Goal: Find specific page/section: Find specific page/section

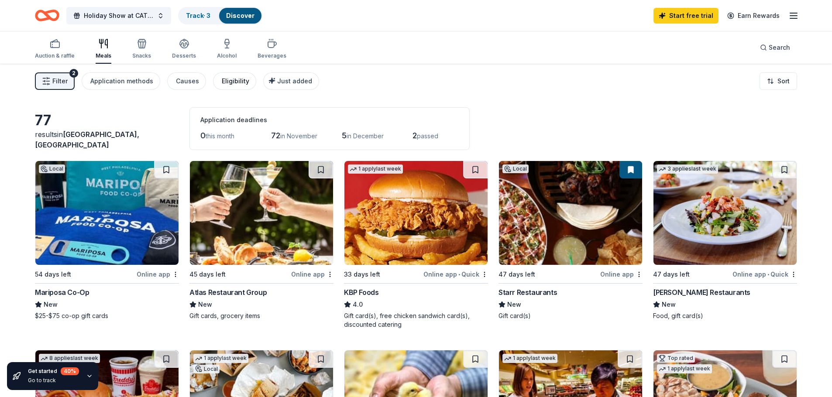
click at [226, 85] on div "Eligibility" at bounding box center [236, 81] width 28 height 10
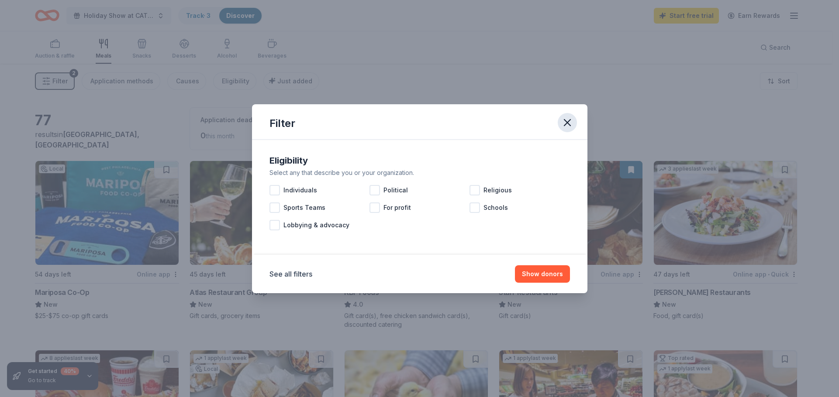
click at [571, 116] on button "button" at bounding box center [567, 122] width 19 height 19
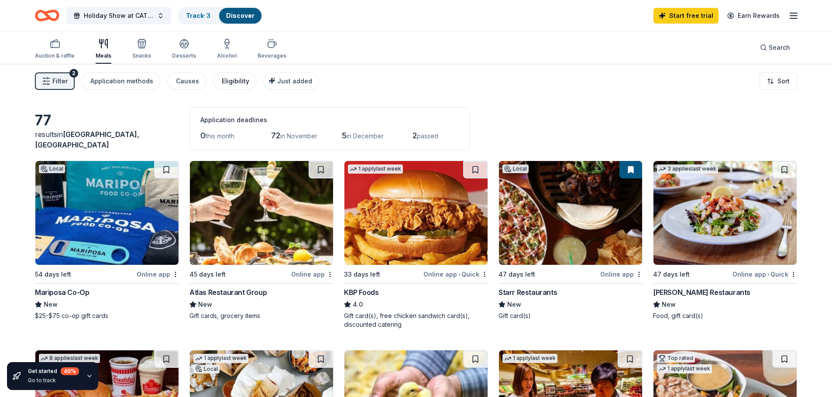
click at [235, 83] on div "Eligibility" at bounding box center [236, 81] width 28 height 10
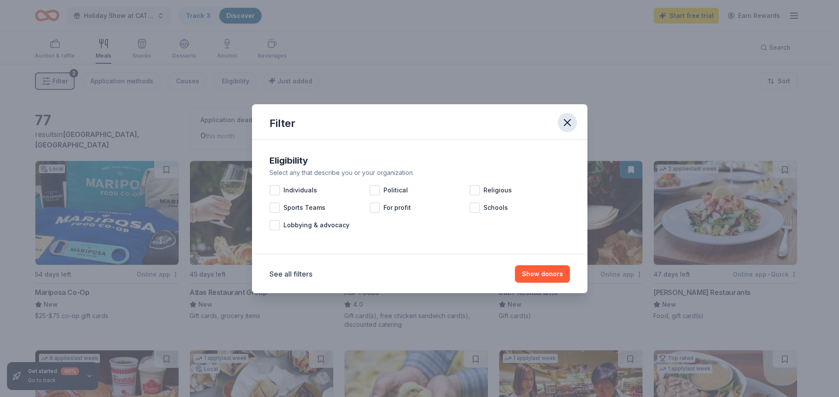
click at [574, 122] on button "button" at bounding box center [567, 122] width 19 height 19
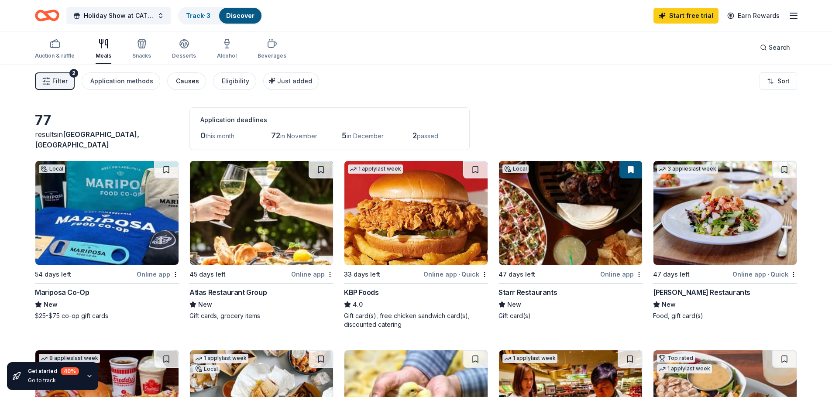
click at [181, 83] on div "Causes" at bounding box center [187, 81] width 23 height 10
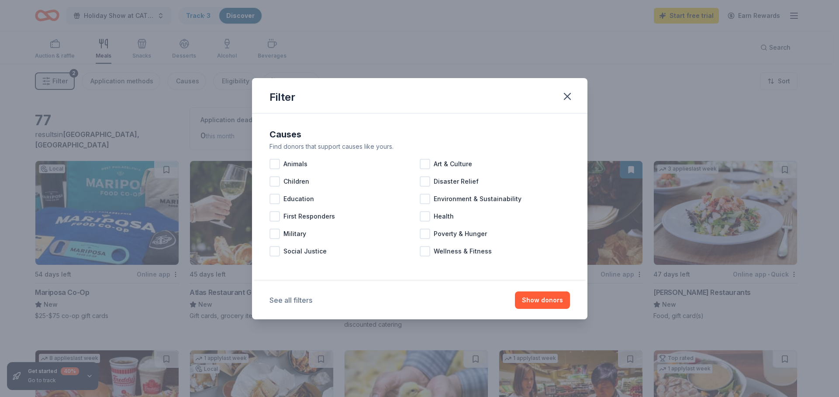
click at [282, 299] on button "See all filters" at bounding box center [290, 300] width 43 height 10
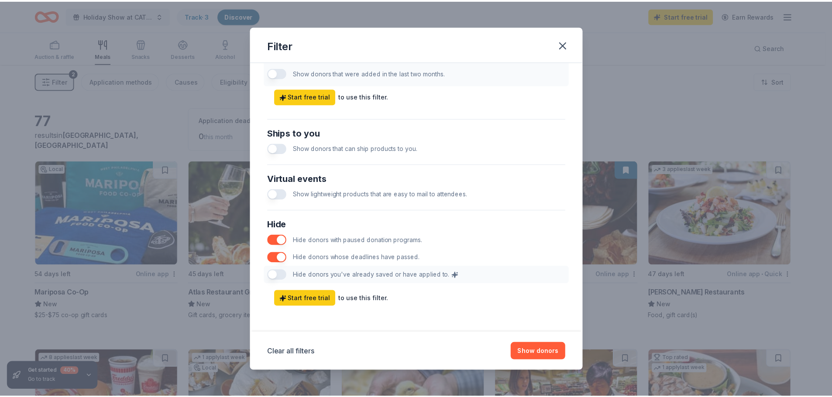
scroll to position [364, 0]
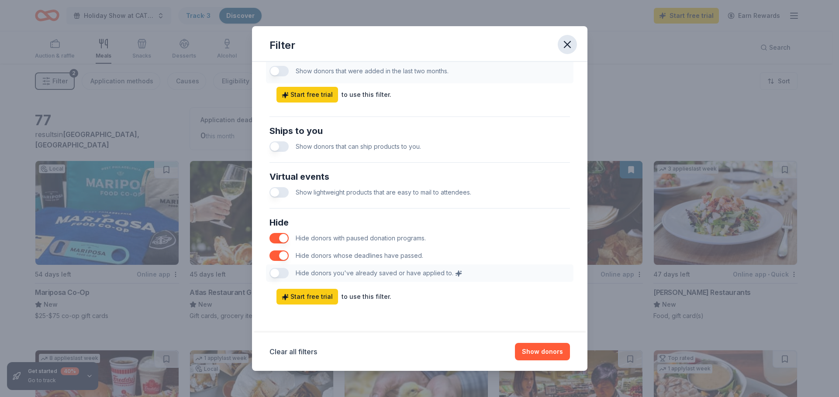
click at [567, 45] on icon "button" at bounding box center [567, 44] width 6 height 6
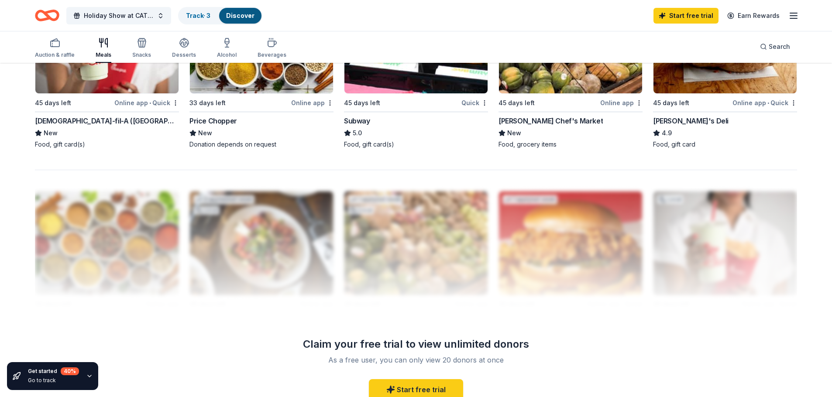
scroll to position [742, 0]
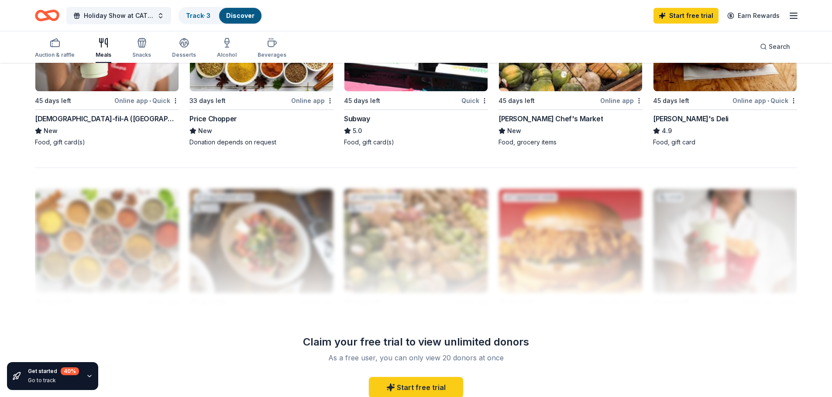
click at [533, 119] on div "[PERSON_NAME] Chef's Market" at bounding box center [551, 119] width 104 height 10
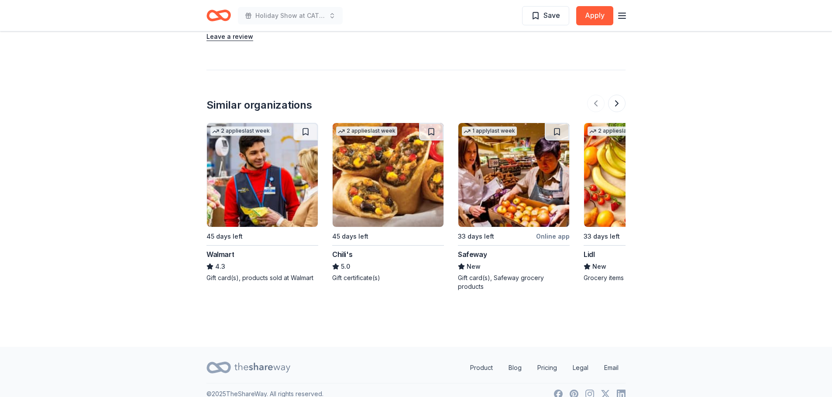
scroll to position [785, 0]
